Goal: Find contact information: Find contact information

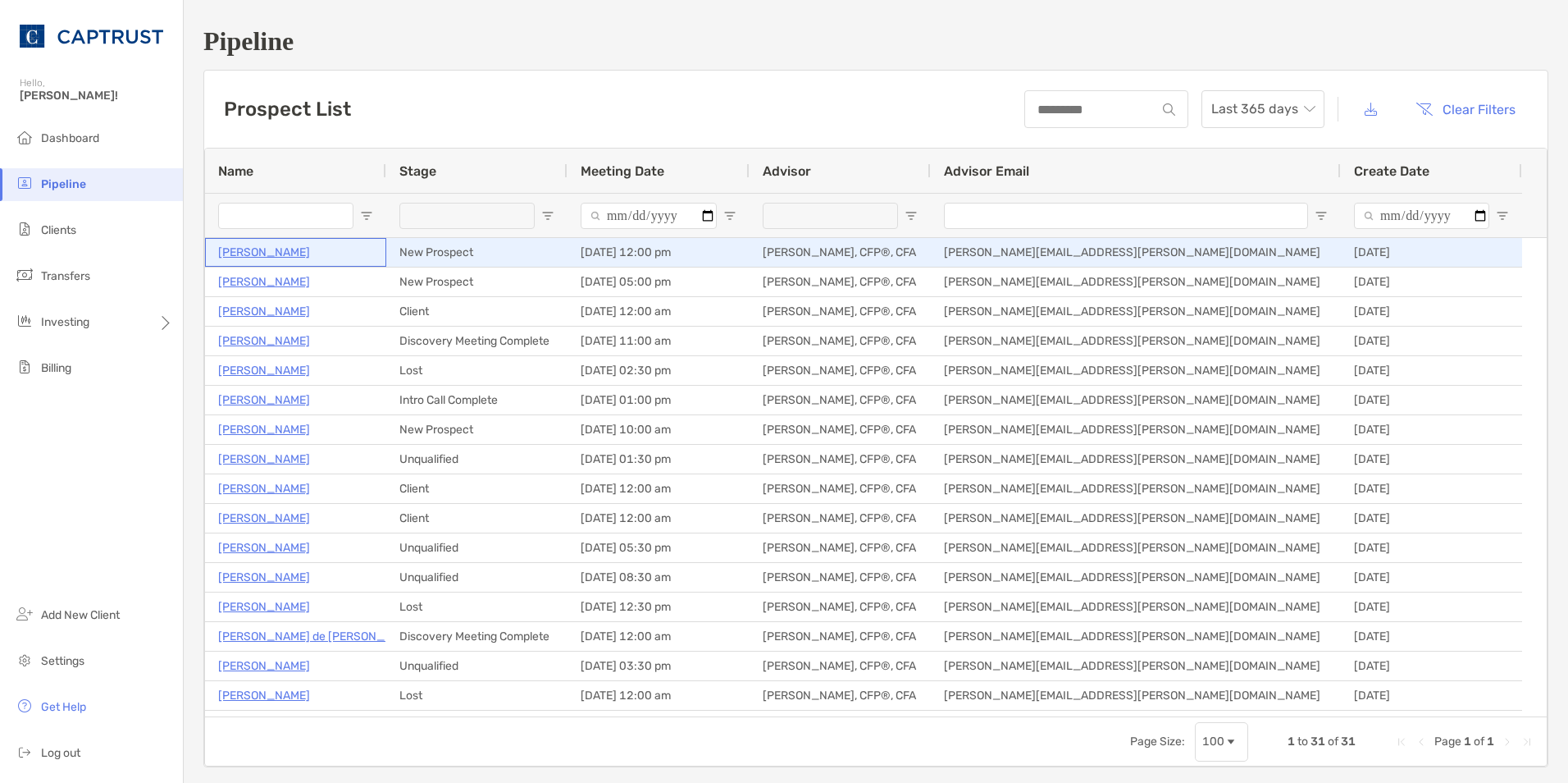
click at [284, 250] on p "[PERSON_NAME]" at bounding box center [263, 252] width 92 height 21
click at [279, 253] on p "[PERSON_NAME]" at bounding box center [263, 252] width 92 height 21
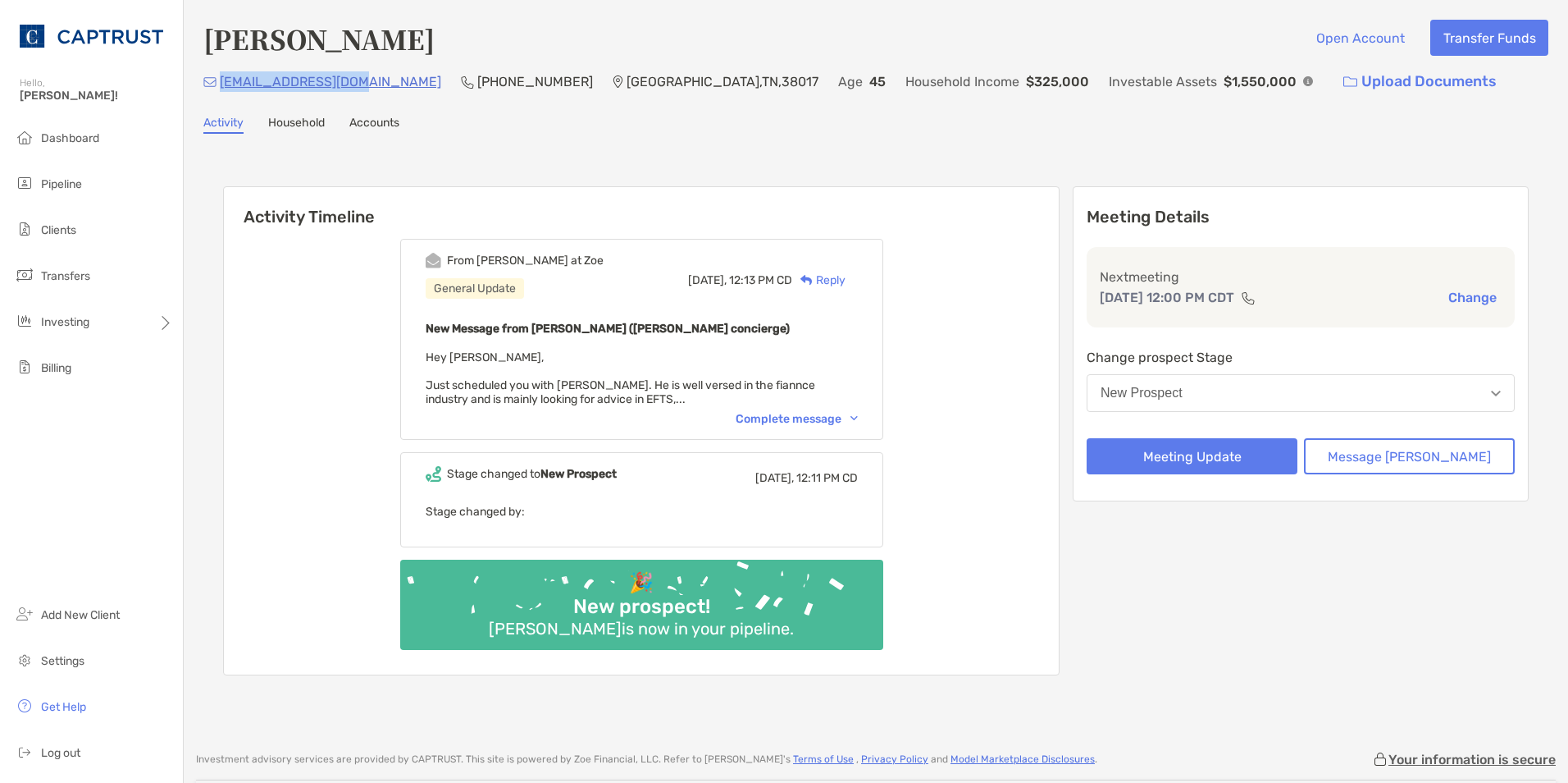
drag, startPoint x: 346, startPoint y: 88, endPoint x: 219, endPoint y: 96, distance: 127.3
click at [219, 96] on div "williamtt@gmail.com (901) 283-3859 Collierville , TN , 38017 Age 45 Household I…" at bounding box center [875, 82] width 1345 height 36
copy p "[EMAIL_ADDRESS][DOMAIN_NAME]"
click at [847, 424] on div "Complete message" at bounding box center [796, 419] width 122 height 14
